Goal: Task Accomplishment & Management: Manage account settings

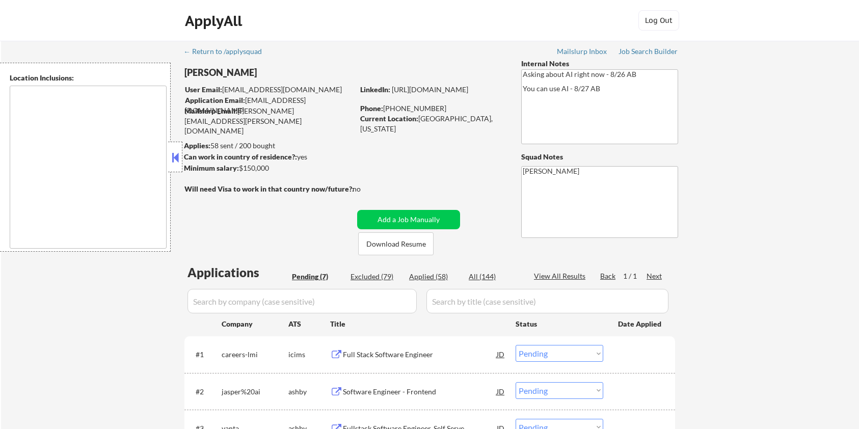
select select ""pending""
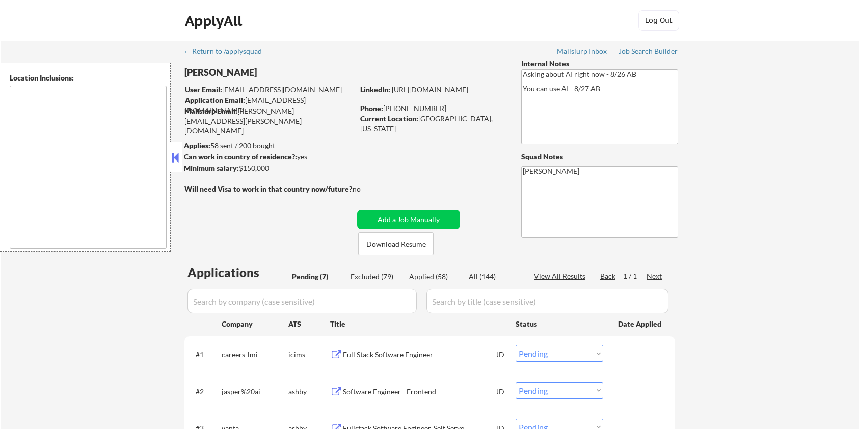
select select ""pending""
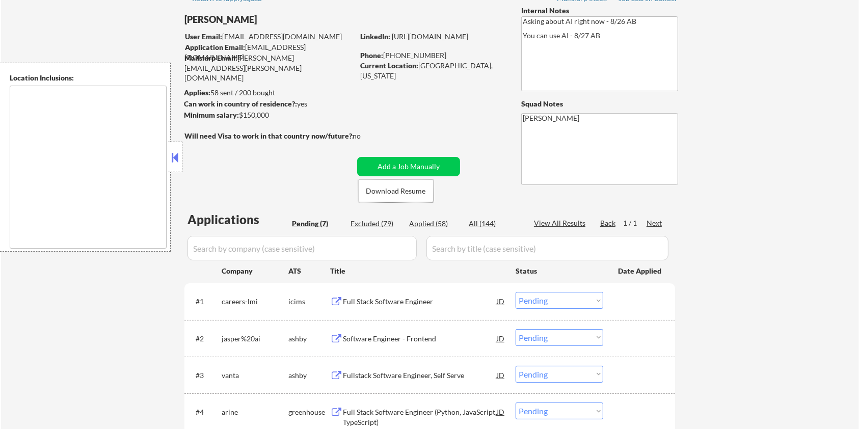
scroll to position [68, 0]
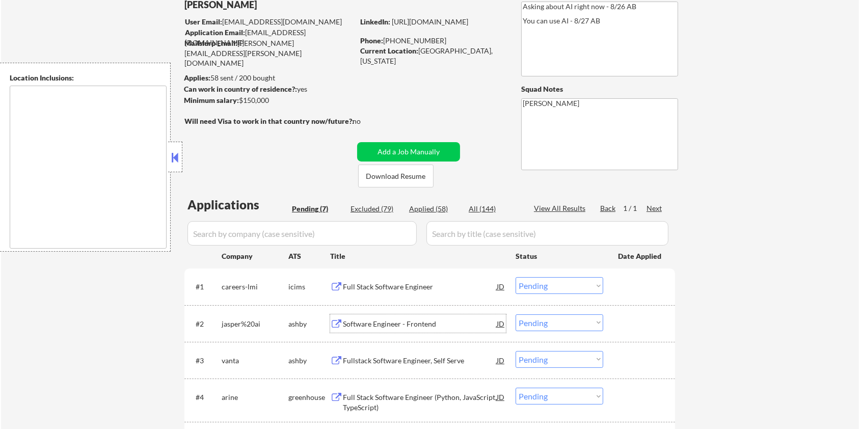
click at [380, 321] on div "Software Engineer - Frontend" at bounding box center [420, 324] width 154 height 10
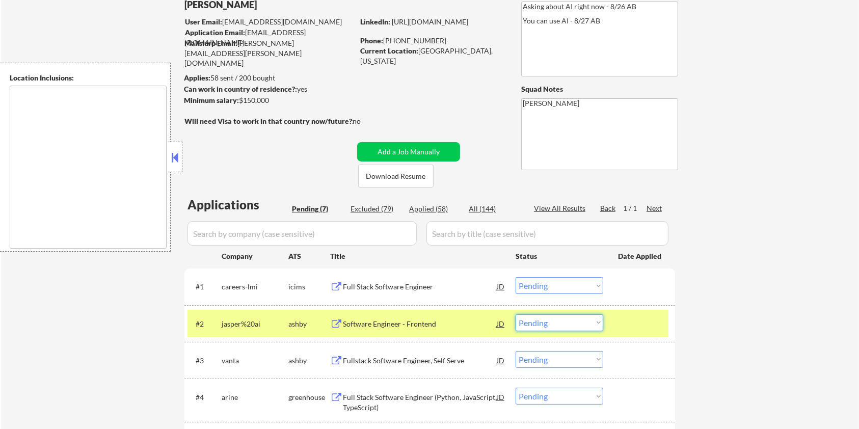
click at [567, 325] on select "Choose an option... Pending Applied Excluded (Questions) Excluded (Expired) Exc…" at bounding box center [560, 322] width 88 height 17
click at [516, 314] on select "Choose an option... Pending Applied Excluded (Questions) Excluded (Expired) Exc…" at bounding box center [560, 322] width 88 height 17
select select ""pending""
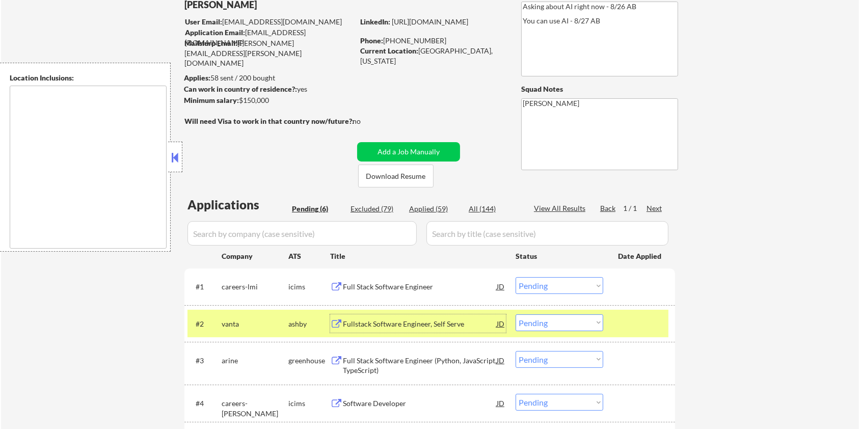
click at [403, 328] on div "Fullstack Software Engineer, Self Serve" at bounding box center [420, 324] width 154 height 10
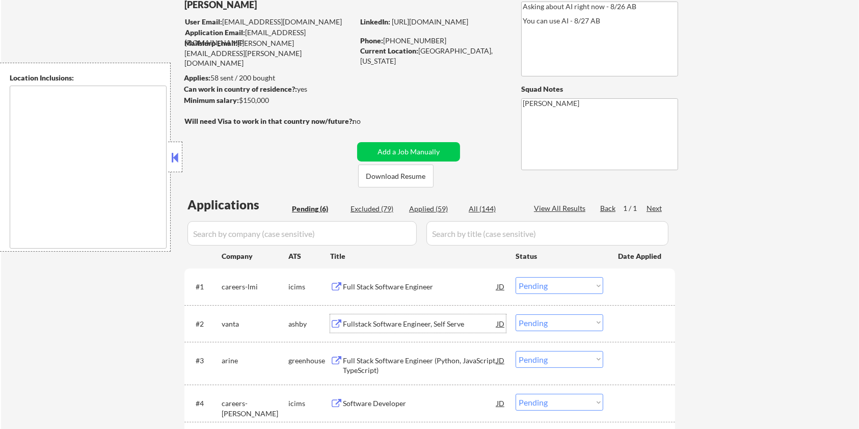
click at [421, 206] on div "Applied (59)" at bounding box center [434, 209] width 51 height 10
select select ""applied""
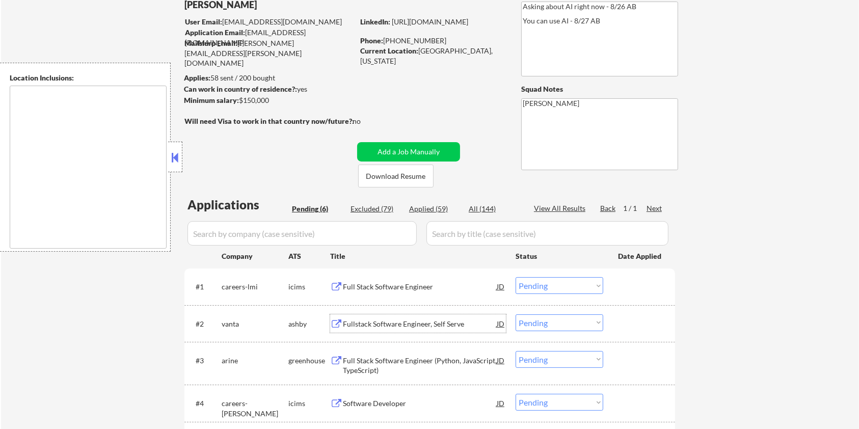
select select ""applied""
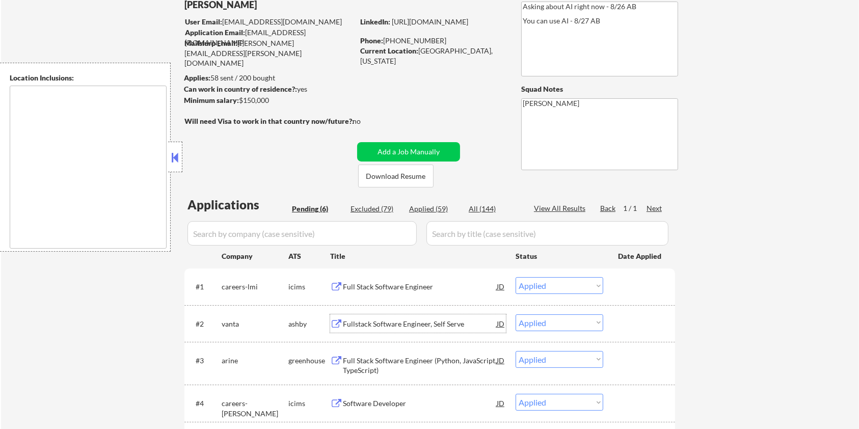
select select ""applied""
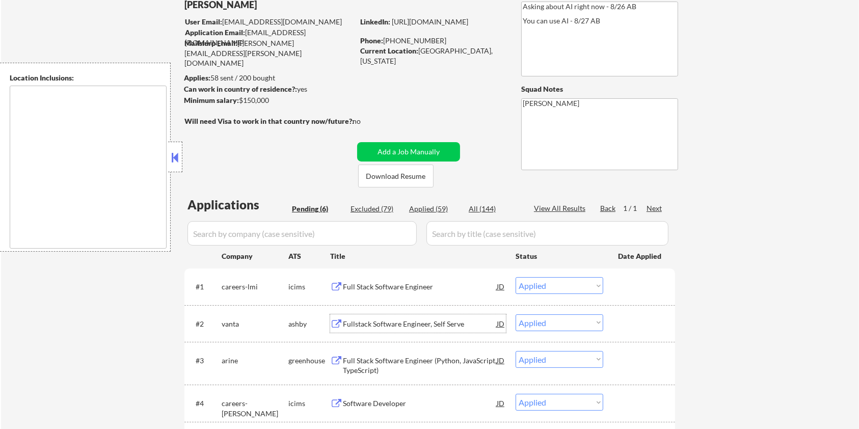
select select ""applied""
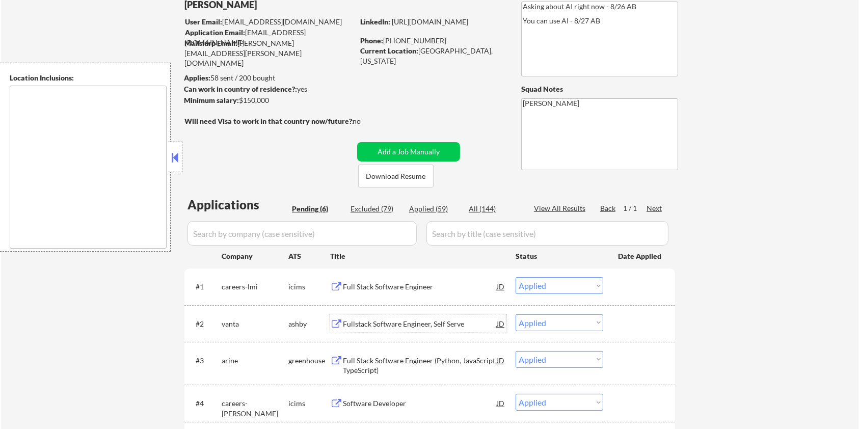
select select ""applied""
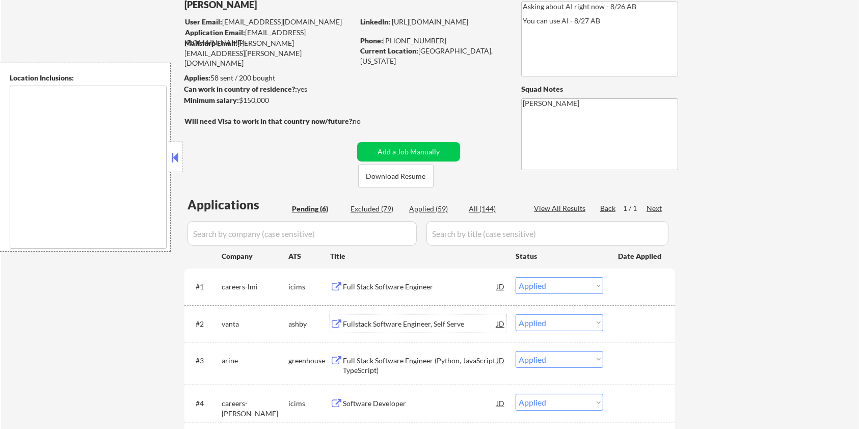
select select ""applied""
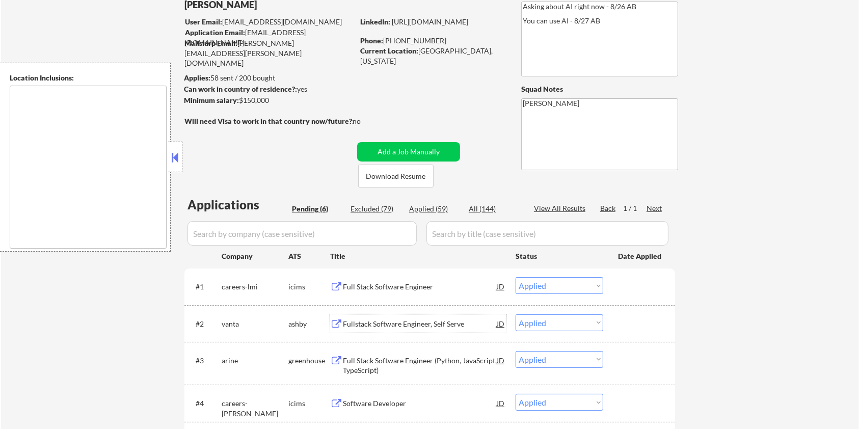
select select ""applied""
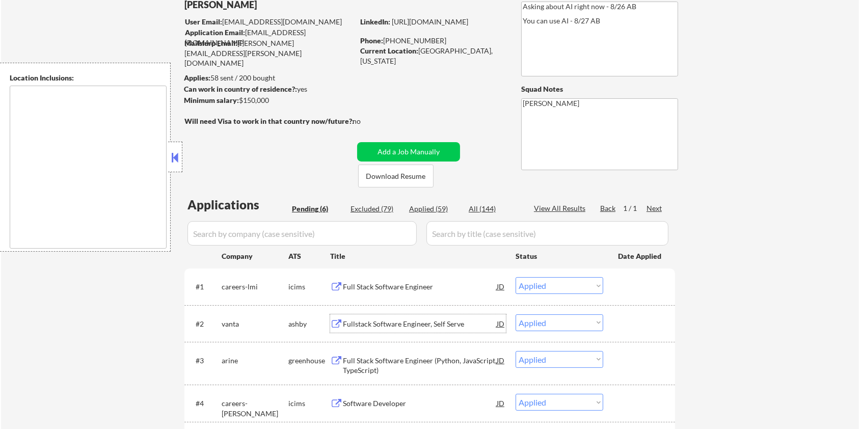
select select ""applied""
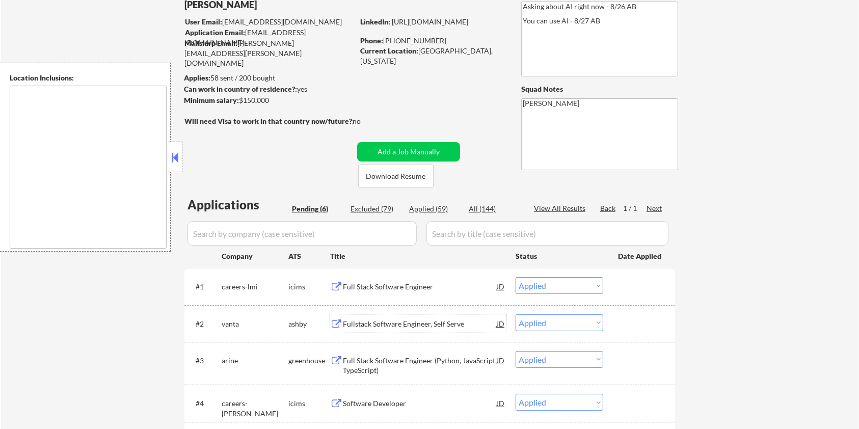
select select ""applied""
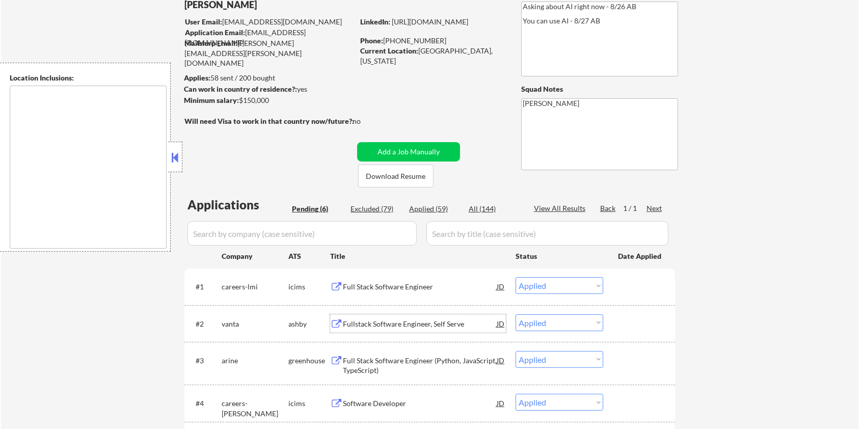
select select ""applied""
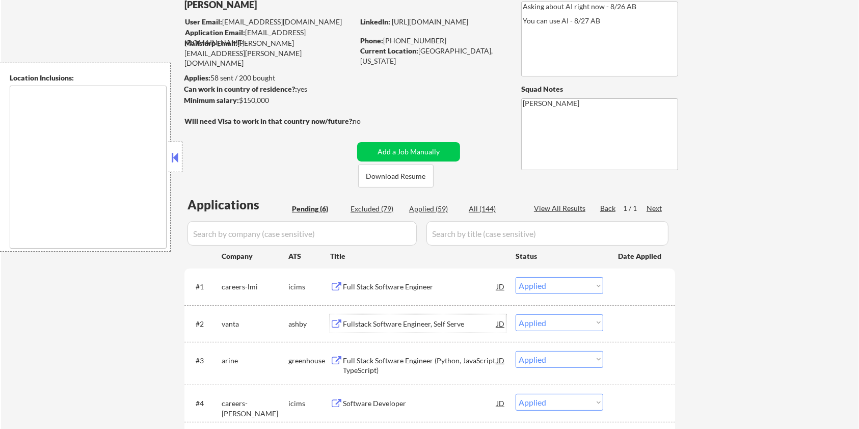
select select ""applied""
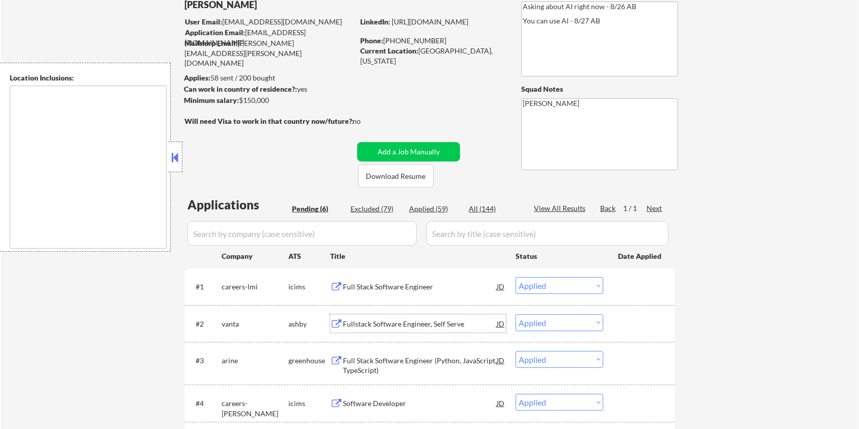
select select ""applied""
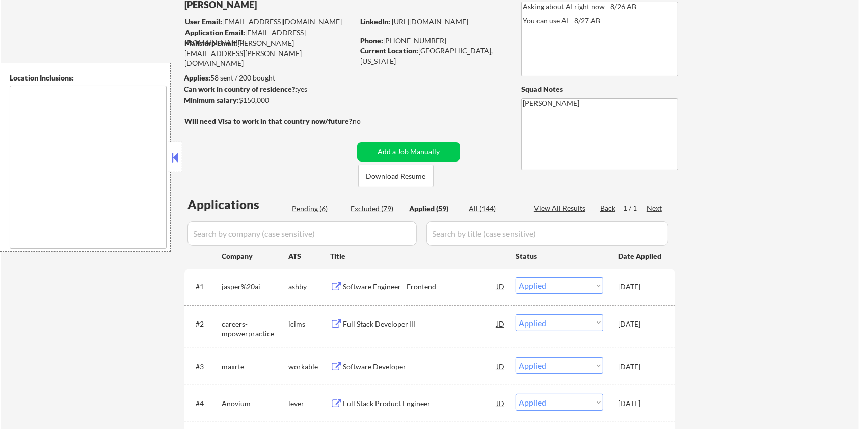
click at [402, 282] on div "Software Engineer - Frontend" at bounding box center [420, 287] width 154 height 10
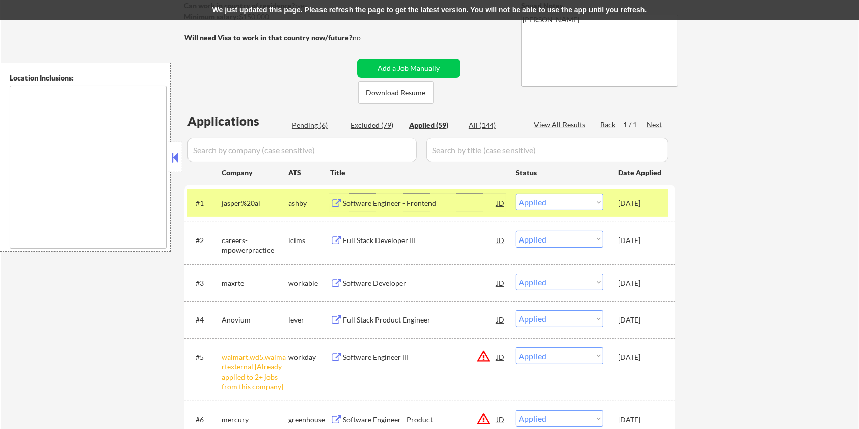
scroll to position [136, 0]
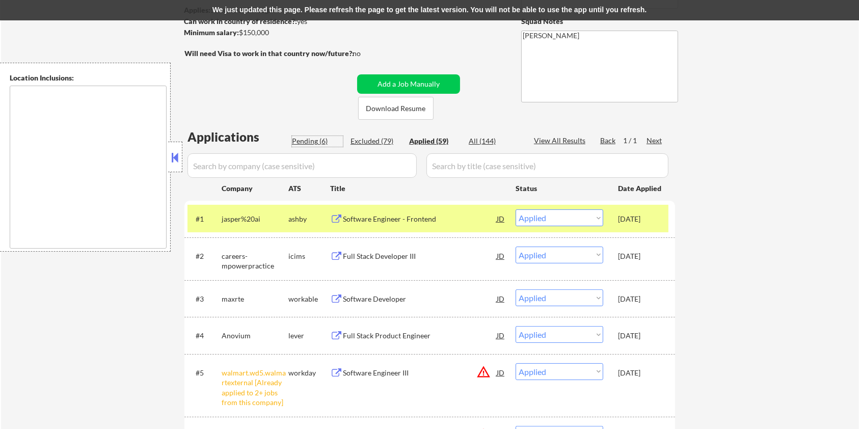
click at [314, 138] on div "Pending (6)" at bounding box center [317, 141] width 51 height 10
select select ""pending""
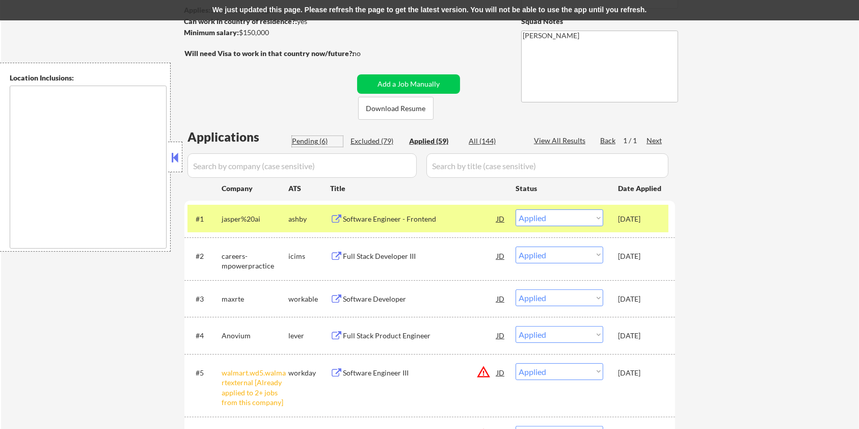
select select ""pending""
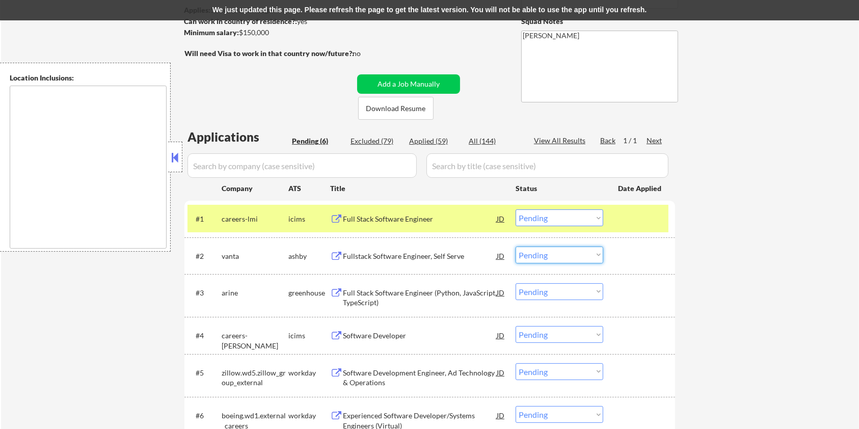
click at [559, 254] on select "Choose an option... Pending Applied Excluded (Questions) Excluded (Expired) Exc…" at bounding box center [560, 255] width 88 height 17
select select ""applied""
click at [516, 247] on select "Choose an option... Pending Applied Excluded (Questions) Excluded (Expired) Exc…" at bounding box center [560, 255] width 88 height 17
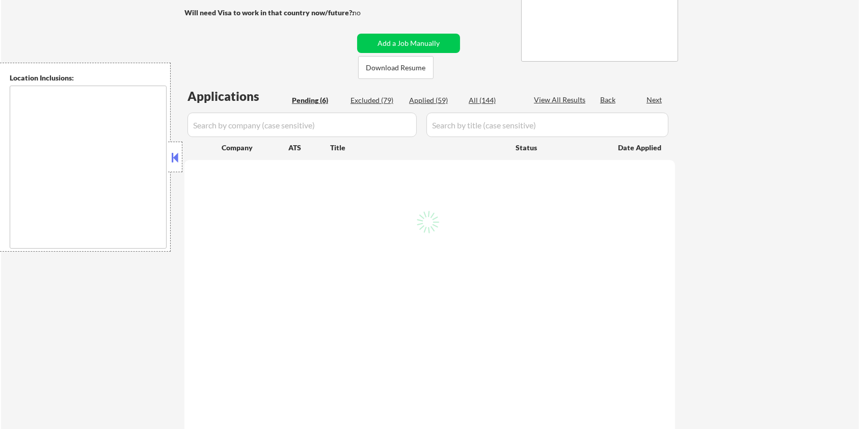
scroll to position [176, 0]
select select ""pending""
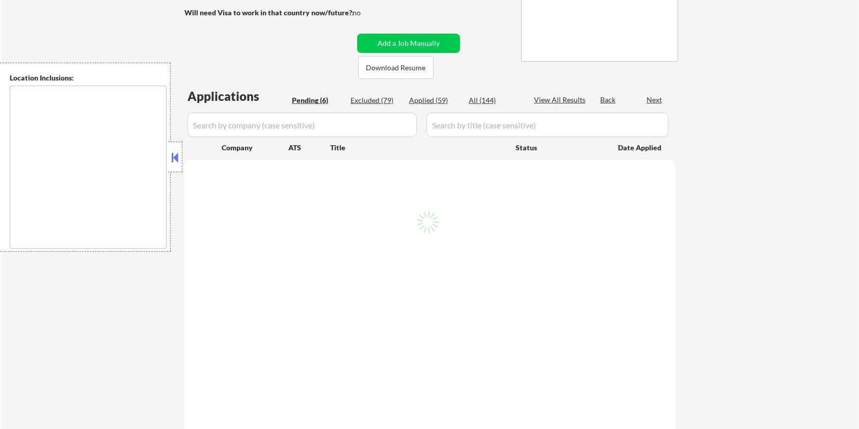
select select ""pending""
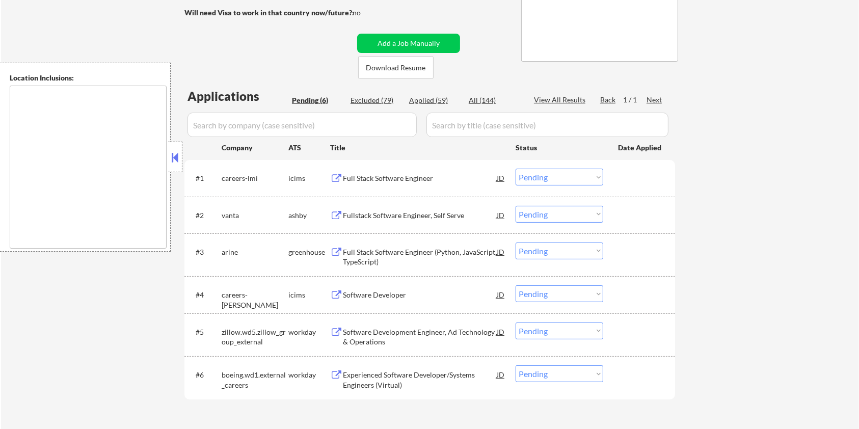
scroll to position [136, 0]
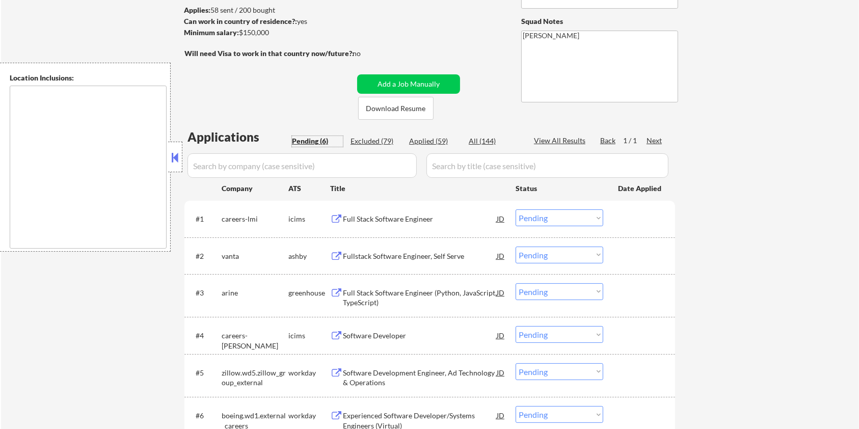
click at [308, 143] on div "Pending (6)" at bounding box center [317, 141] width 51 height 10
click at [302, 137] on div "Pending (6)" at bounding box center [317, 141] width 51 height 10
click at [571, 255] on select "Choose an option... Pending Applied Excluded (Questions) Excluded (Expired) Exc…" at bounding box center [560, 255] width 88 height 17
click at [516, 247] on select "Choose an option... Pending Applied Excluded (Questions) Excluded (Expired) Exc…" at bounding box center [560, 255] width 88 height 17
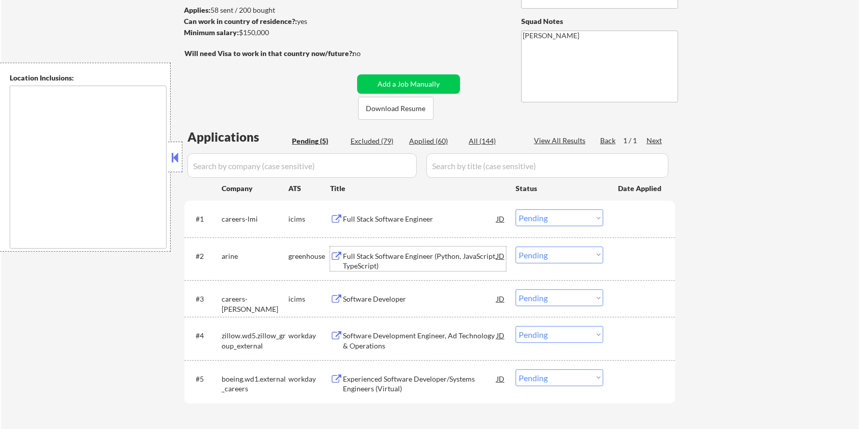
click at [381, 253] on div "Full Stack Software Engineer (Python, JavaScript, TypeScript)" at bounding box center [420, 261] width 154 height 20
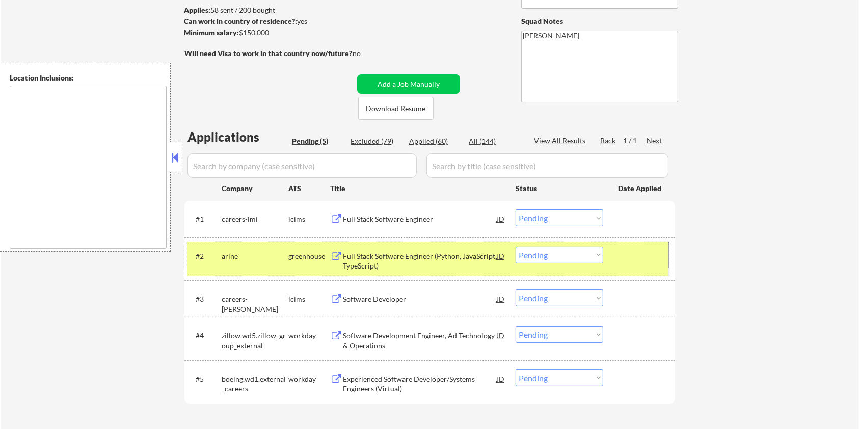
click at [533, 263] on div "#2 arine greenhouse Full Stack Software Engineer (Python, JavaScript, TypeScrip…" at bounding box center [428, 259] width 481 height 34
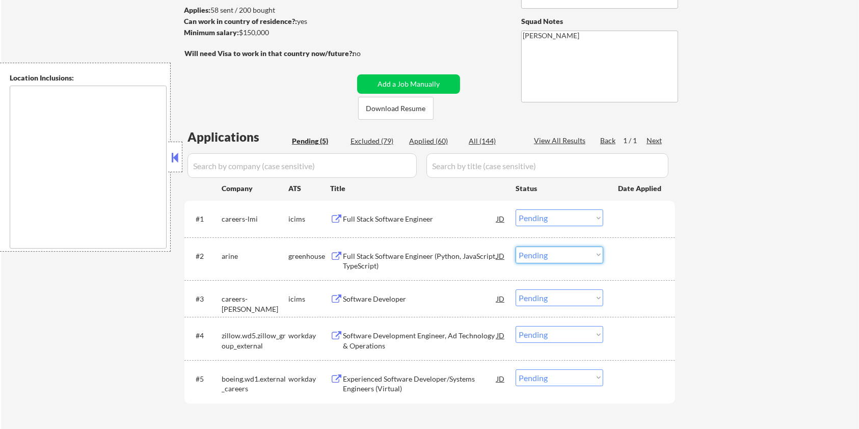
click at [534, 257] on select "Choose an option... Pending Applied Excluded (Questions) Excluded (Expired) Exc…" at bounding box center [560, 255] width 88 height 17
click at [516, 247] on select "Choose an option... Pending Applied Excluded (Questions) Excluded (Expired) Exc…" at bounding box center [560, 255] width 88 height 17
select select ""pending""
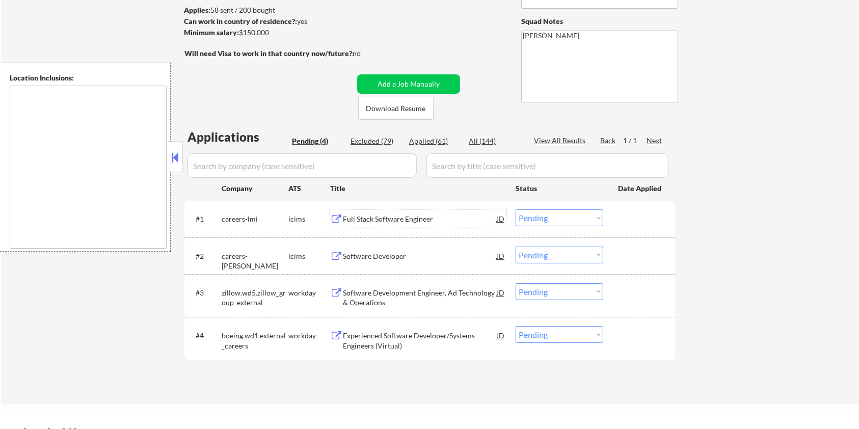
click at [400, 216] on div "Full Stack Software Engineer" at bounding box center [420, 219] width 154 height 10
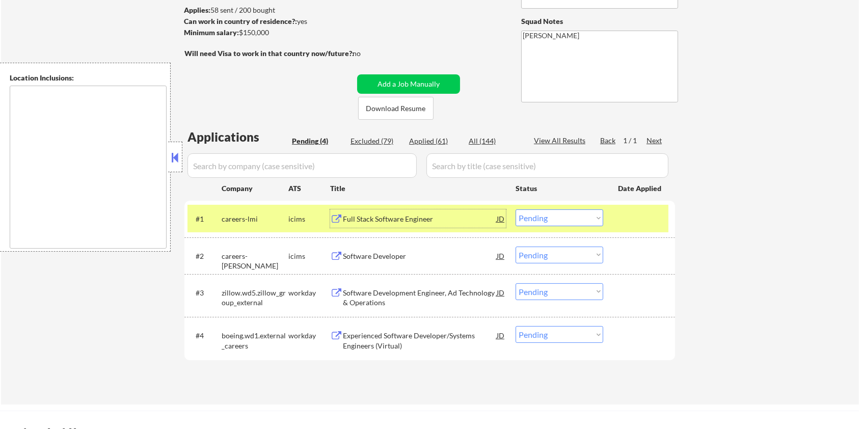
click at [593, 222] on select "Choose an option... Pending Applied Excluded (Questions) Excluded (Expired) Exc…" at bounding box center [560, 217] width 88 height 17
click at [516, 209] on select "Choose an option... Pending Applied Excluded (Questions) Excluded (Expired) Exc…" at bounding box center [560, 217] width 88 height 17
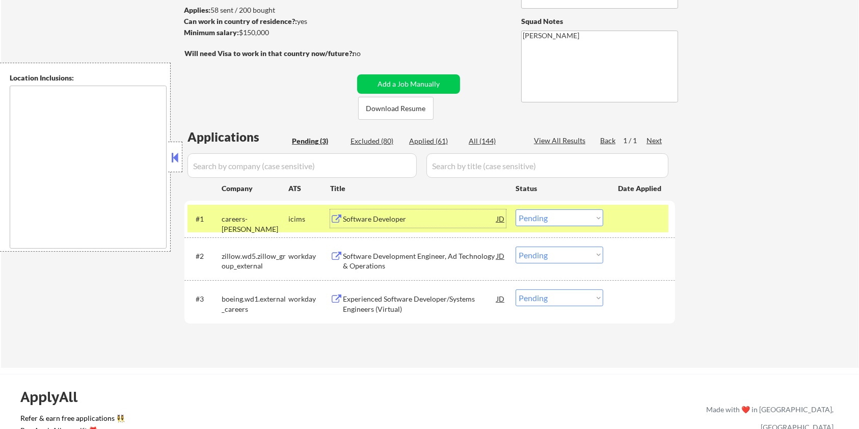
click at [421, 219] on div "Software Developer" at bounding box center [420, 219] width 154 height 10
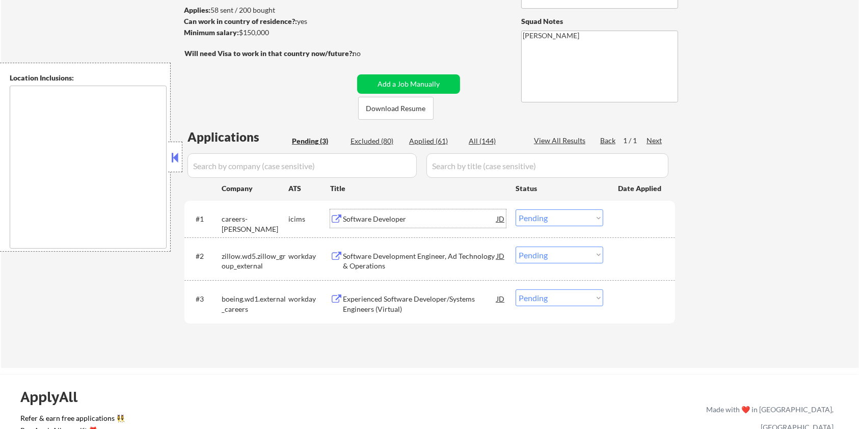
click at [526, 213] on select "Choose an option... Pending Applied Excluded (Questions) Excluded (Expired) Exc…" at bounding box center [560, 217] width 88 height 17
click at [516, 209] on select "Choose an option... Pending Applied Excluded (Questions) Excluded (Expired) Exc…" at bounding box center [560, 217] width 88 height 17
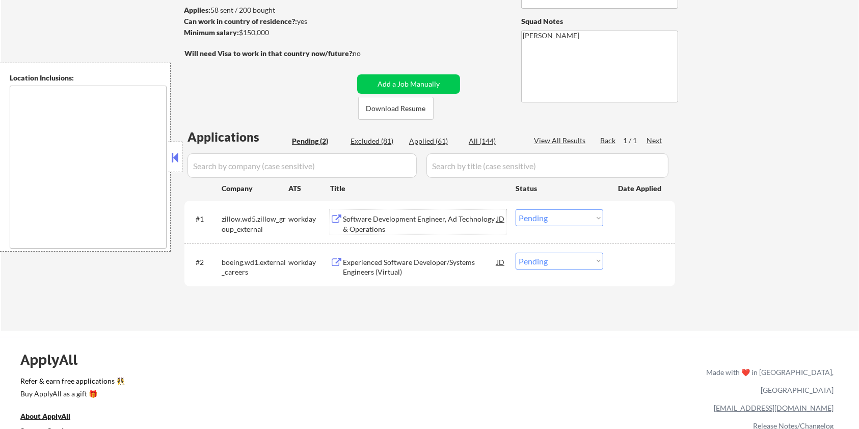
click at [349, 219] on div "Software Development Engineer, Ad Technology & Operations" at bounding box center [420, 224] width 154 height 20
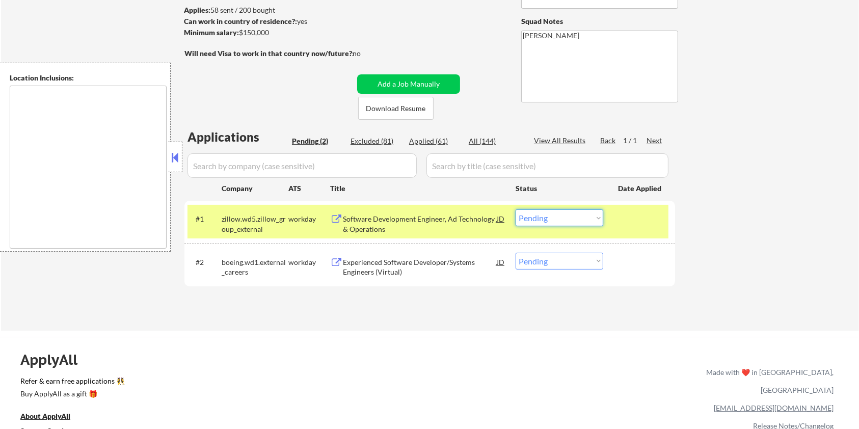
click at [563, 215] on select "Choose an option... Pending Applied Excluded (Questions) Excluded (Expired) Exc…" at bounding box center [560, 217] width 88 height 17
click at [516, 209] on select "Choose an option... Pending Applied Excluded (Questions) Excluded (Expired) Exc…" at bounding box center [560, 217] width 88 height 17
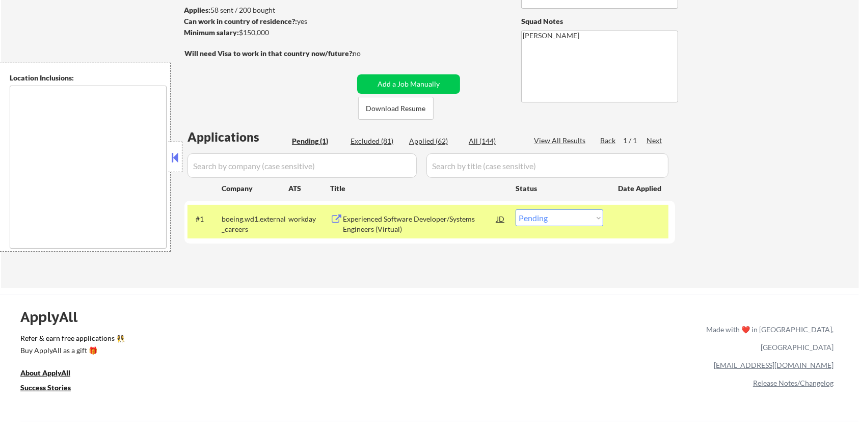
click at [356, 226] on div "Experienced Software Developer/Systems Engineers (Virtual)" at bounding box center [420, 224] width 154 height 20
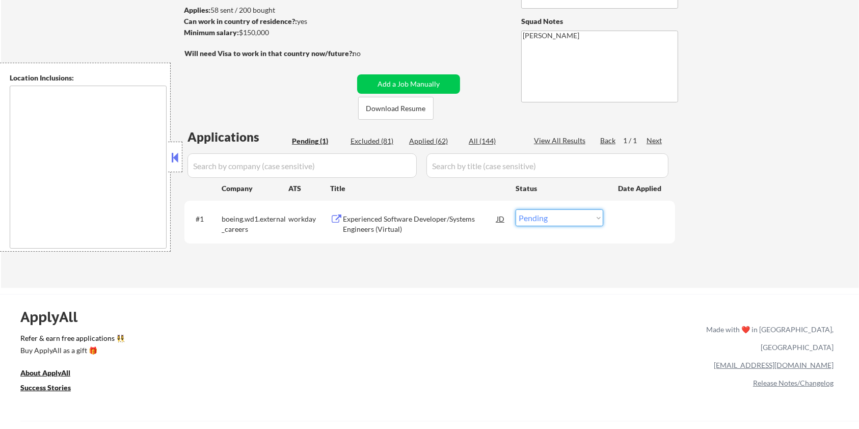
click at [546, 218] on select "Choose an option... Pending Applied Excluded (Questions) Excluded (Expired) Exc…" at bounding box center [560, 217] width 88 height 17
select select ""excluded__bad_match_""
click at [516, 209] on select "Choose an option... Pending Applied Excluded (Questions) Excluded (Expired) Exc…" at bounding box center [560, 217] width 88 height 17
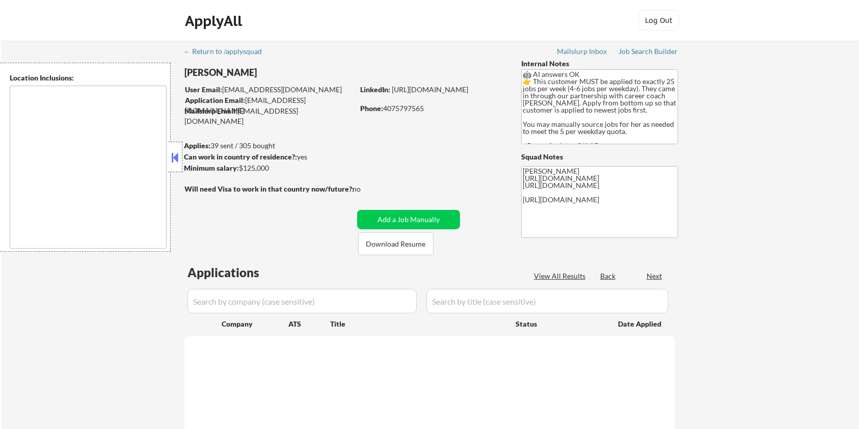
type textarea "Seattle, WA Mercer Island, WA Shoreline, WA Tukwila, WA Burien, WA SeaTac, WA W…"
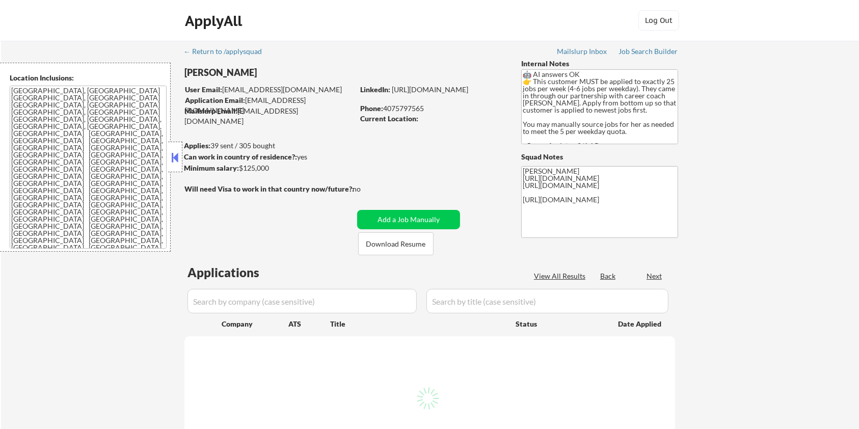
select select ""pending""
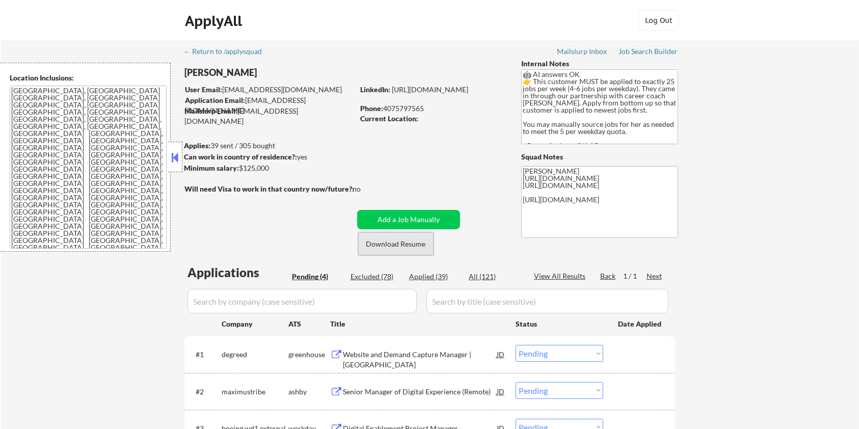
click at [404, 245] on button "Download Resume" at bounding box center [395, 243] width 75 height 23
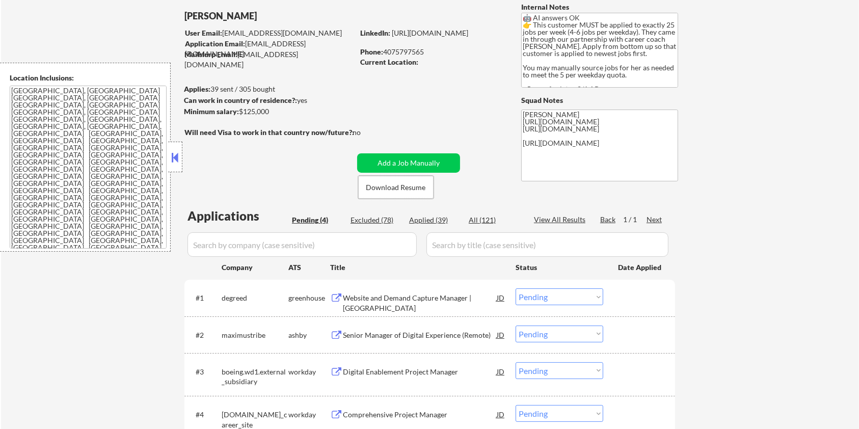
scroll to position [204, 0]
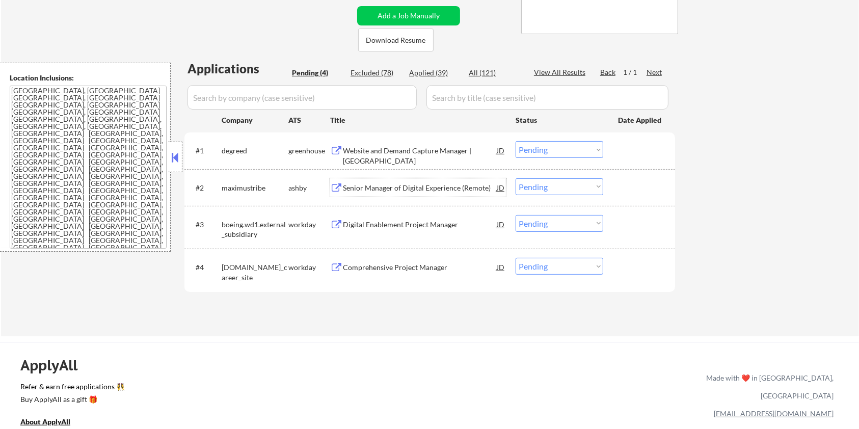
click at [373, 185] on div "Senior Manager of Digital Experience (Remote)" at bounding box center [420, 188] width 154 height 10
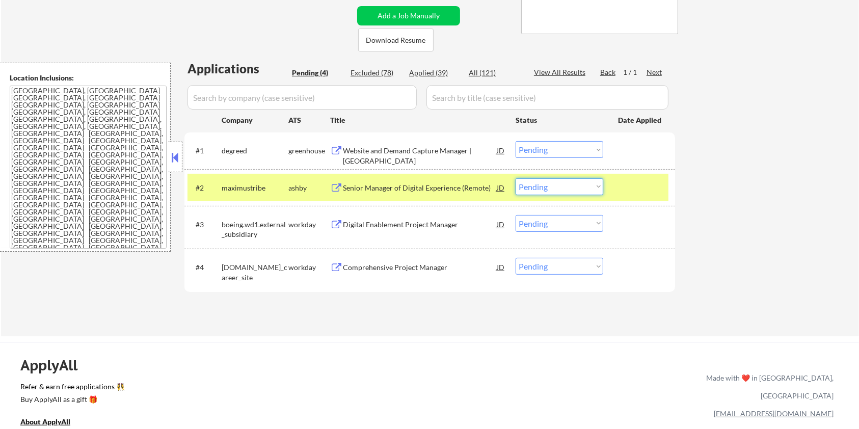
click at [593, 187] on select "Choose an option... Pending Applied Excluded (Questions) Excluded (Expired) Exc…" at bounding box center [560, 186] width 88 height 17
click at [516, 178] on select "Choose an option... Pending Applied Excluded (Questions) Excluded (Expired) Exc…" at bounding box center [560, 186] width 88 height 17
select select ""pending""
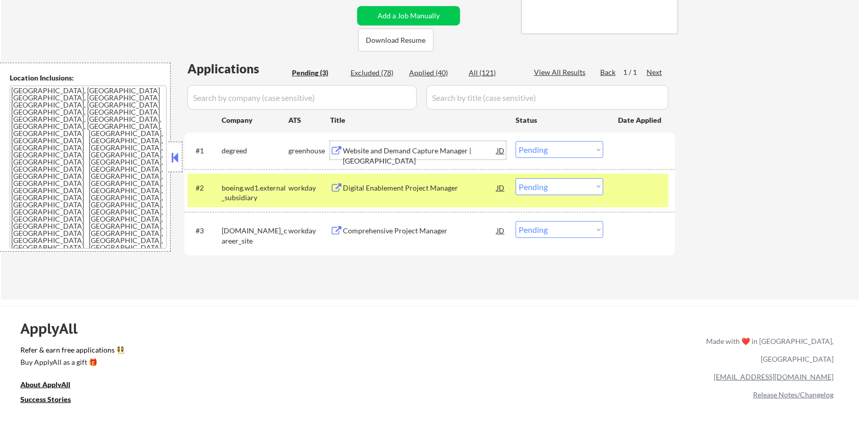
click at [403, 147] on div "Website and Demand Capture Manager | US" at bounding box center [420, 156] width 154 height 20
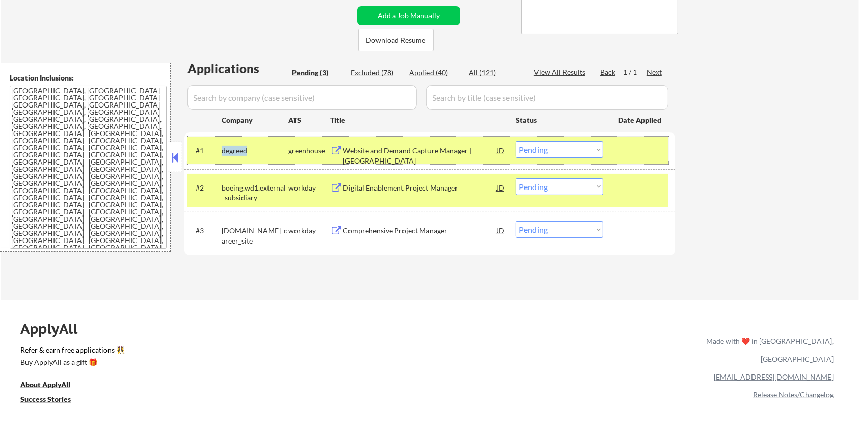
drag, startPoint x: 251, startPoint y: 145, endPoint x: 221, endPoint y: 149, distance: 30.3
click at [221, 149] on div "#1 degreed greenhouse Website and Demand Capture Manager | US JD Choose an opti…" at bounding box center [428, 151] width 481 height 28
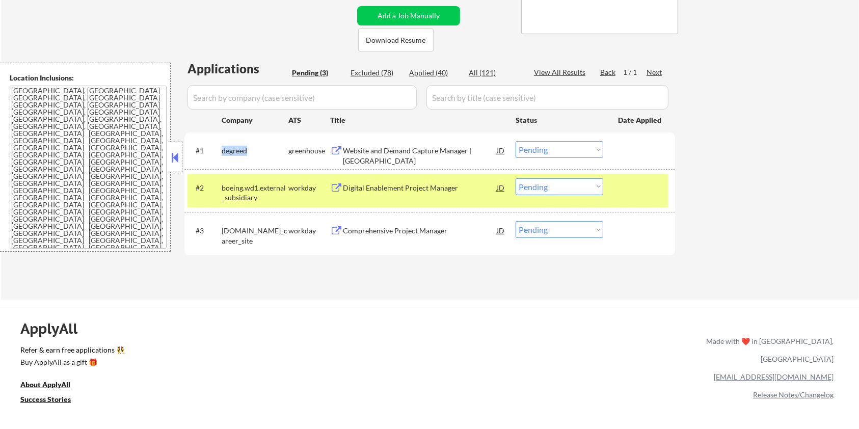
copy div "degreed"
click at [597, 151] on select "Choose an option... Pending Applied Excluded (Questions) Excluded (Expired) Exc…" at bounding box center [560, 149] width 88 height 17
click at [516, 141] on select "Choose an option... Pending Applied Excluded (Questions) Excluded (Expired) Exc…" at bounding box center [560, 149] width 88 height 17
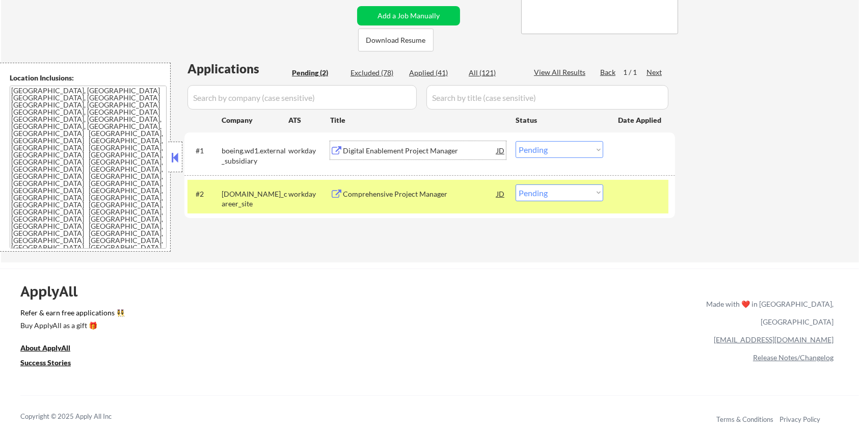
click at [422, 151] on div "Digital Enablement Project Manager" at bounding box center [420, 151] width 154 height 10
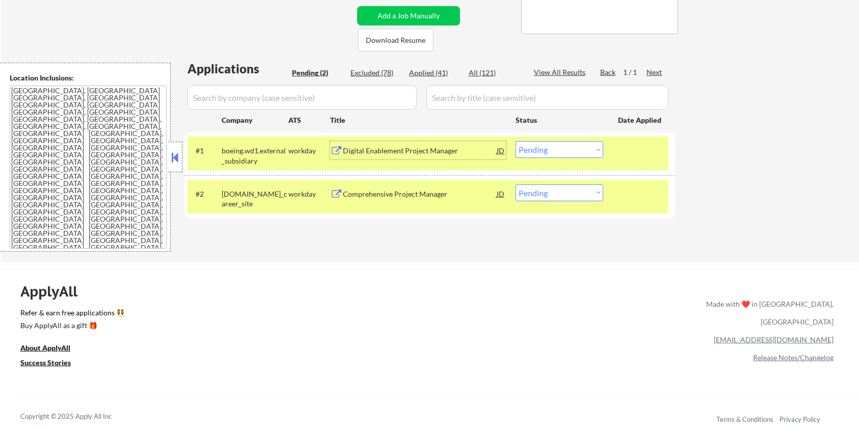
click at [410, 152] on div "Digital Enablement Project Manager" at bounding box center [420, 151] width 154 height 10
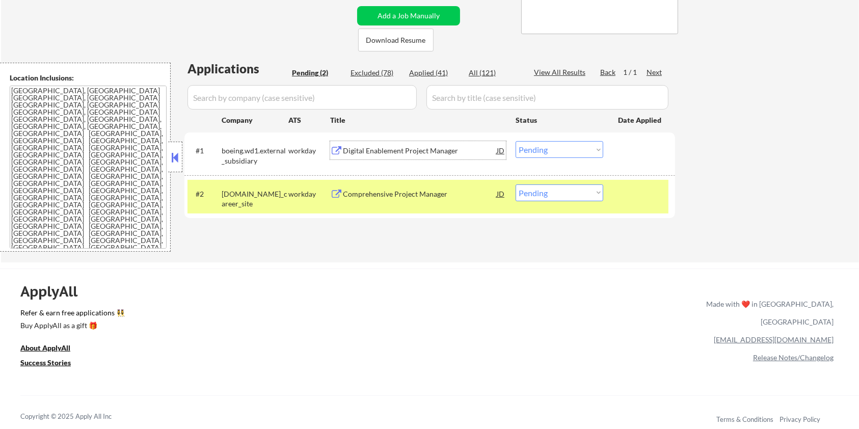
click at [563, 152] on select "Choose an option... Pending Applied Excluded (Questions) Excluded (Expired) Exc…" at bounding box center [560, 149] width 88 height 17
click at [516, 141] on select "Choose an option... Pending Applied Excluded (Questions) Excluded (Expired) Exc…" at bounding box center [560, 149] width 88 height 17
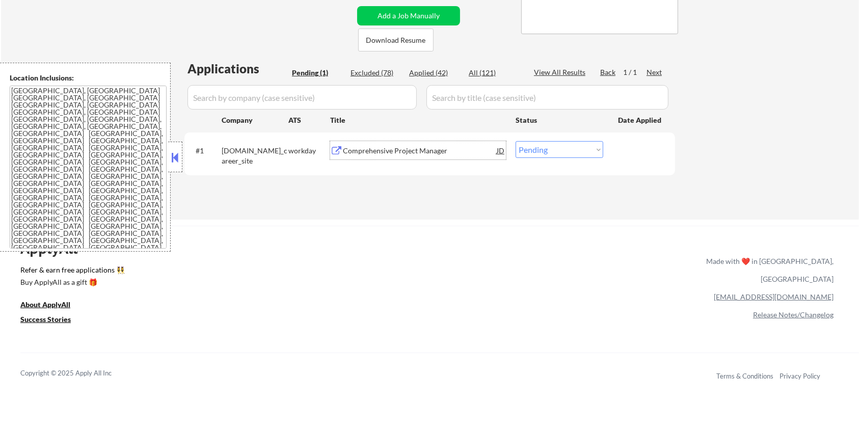
click at [383, 151] on div "Comprehensive Project Manager" at bounding box center [420, 151] width 154 height 10
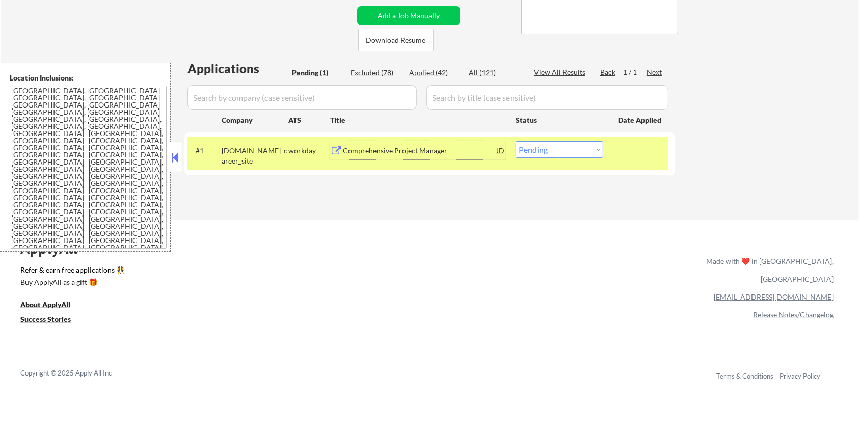
click at [549, 145] on select "Choose an option... Pending Applied Excluded (Questions) Excluded (Expired) Exc…" at bounding box center [560, 149] width 88 height 17
select select ""excluded__bad_match_""
click at [516, 141] on select "Choose an option... Pending Applied Excluded (Questions) Excluded (Expired) Exc…" at bounding box center [560, 149] width 88 height 17
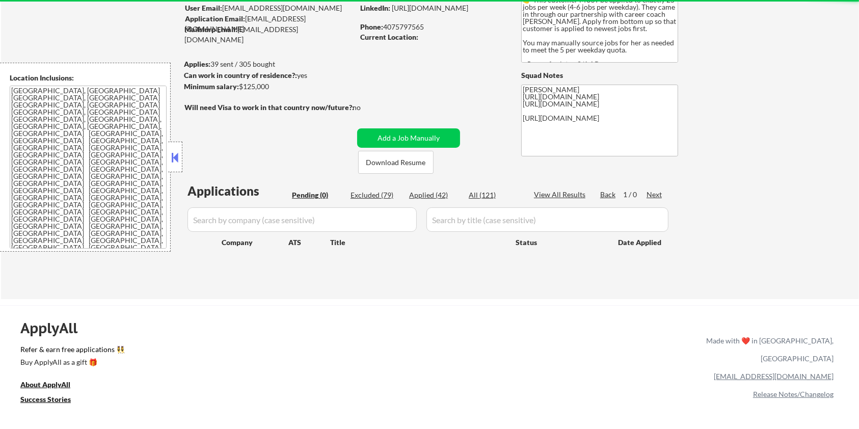
scroll to position [68, 0]
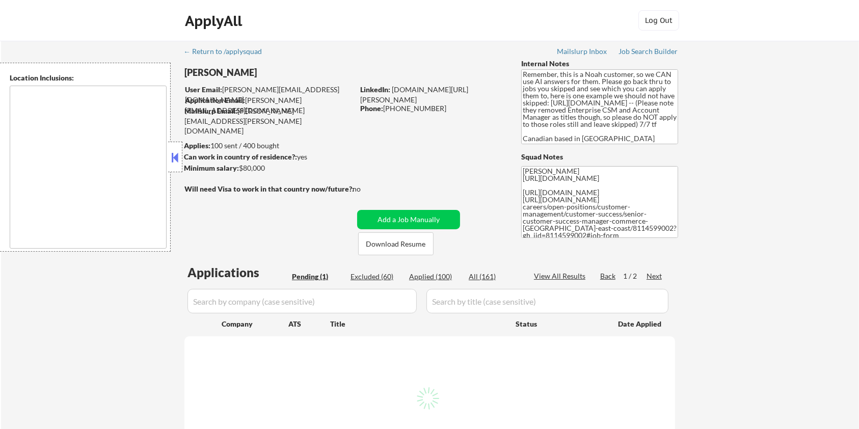
type textarea "[GEOGRAPHIC_DATA], ON [GEOGRAPHIC_DATA], ON [GEOGRAPHIC_DATA], ON [GEOGRAPHIC_D…"
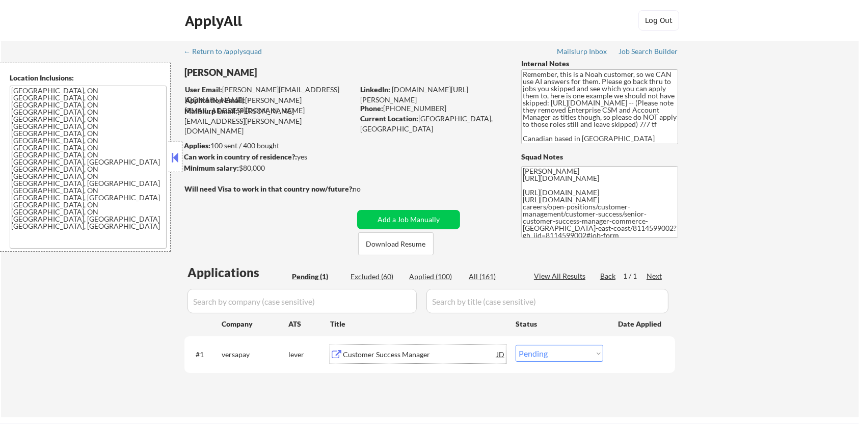
click at [370, 356] on div "Customer Success Manager" at bounding box center [420, 355] width 154 height 10
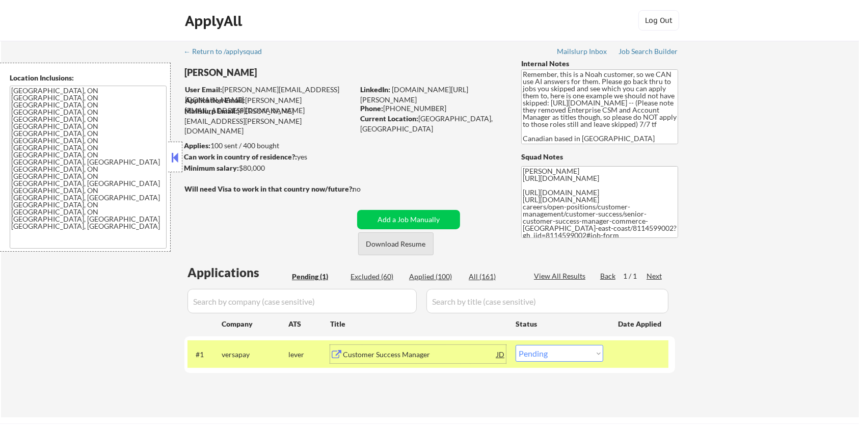
click at [408, 243] on button "Download Resume" at bounding box center [395, 243] width 75 height 23
click at [565, 356] on select "Choose an option... Pending Applied Excluded (Questions) Excluded (Expired) Exc…" at bounding box center [560, 353] width 88 height 17
select select ""applied""
click at [516, 345] on select "Choose an option... Pending Applied Excluded (Questions) Excluded (Expired) Exc…" at bounding box center [560, 353] width 88 height 17
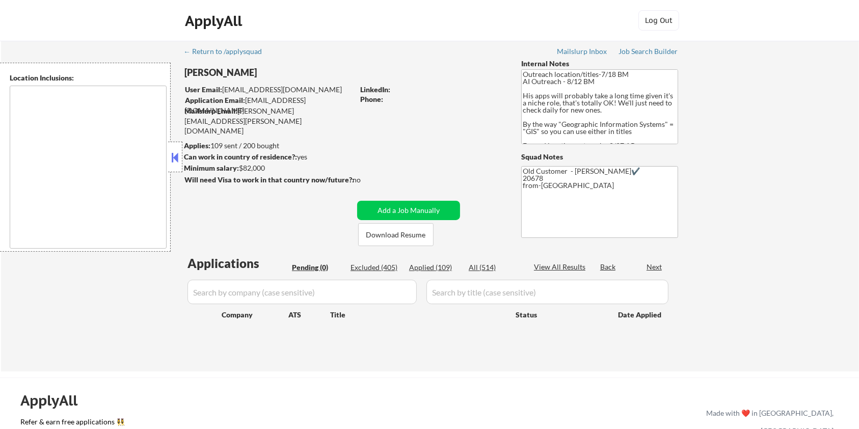
type textarea "Remote [GEOGRAPHIC_DATA] [US_STATE] [GEOGRAPHIC_DATA] [GEOGRAPHIC_DATA] [GEOGRA…"
